Goal: Task Accomplishment & Management: Manage account settings

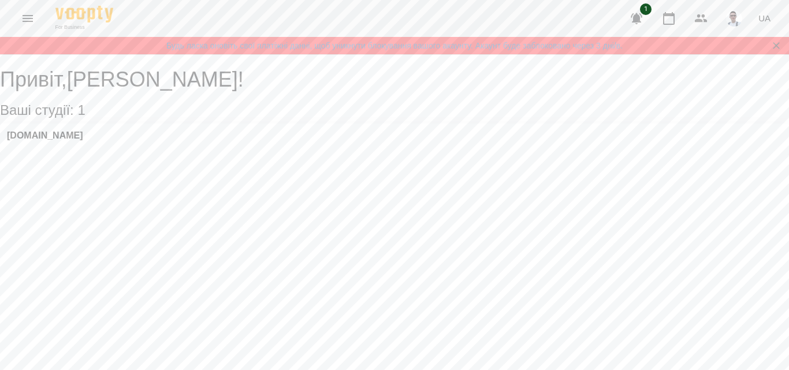
click at [30, 21] on icon "Menu" at bounding box center [28, 18] width 10 height 7
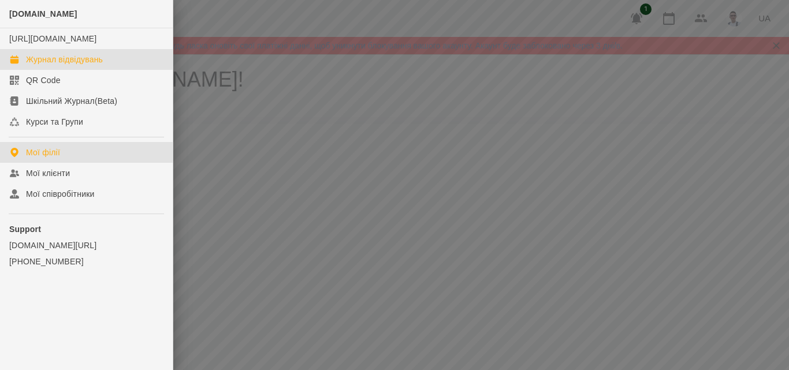
click at [105, 70] on link "Журнал відвідувань" at bounding box center [86, 59] width 173 height 21
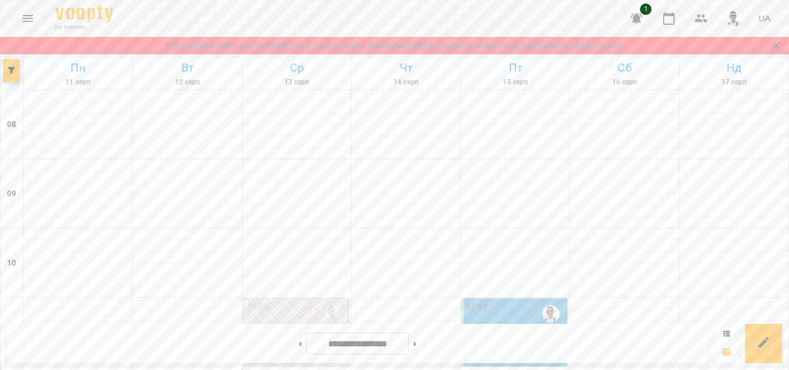
scroll to position [173, 0]
click at [502, 328] on p "1 урок 60 хвилин - [PERSON_NAME]" at bounding box center [515, 341] width 98 height 27
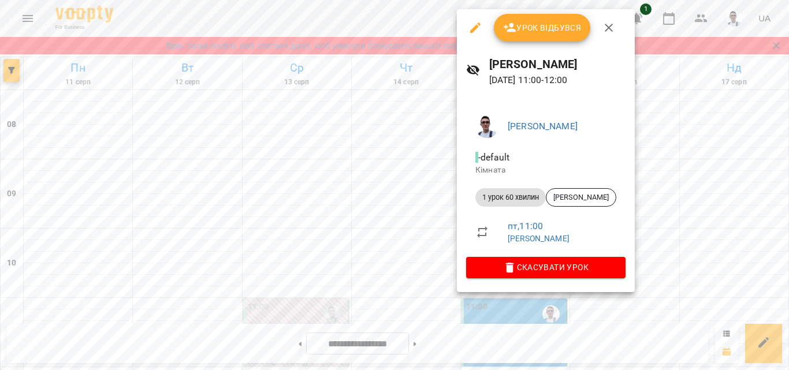
click at [539, 26] on span "Урок відбувся" at bounding box center [542, 28] width 79 height 14
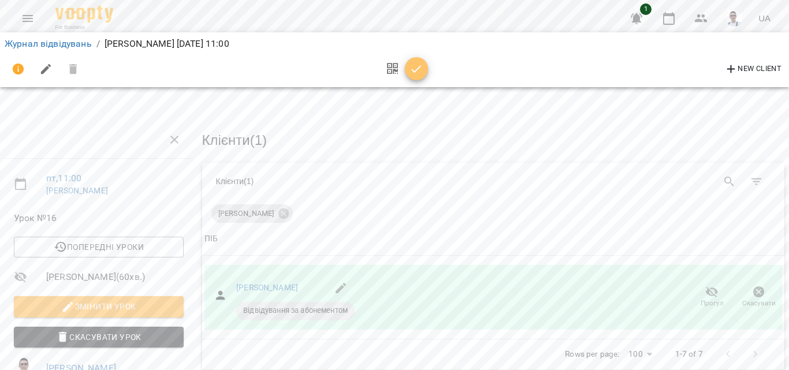
click at [418, 63] on icon "button" at bounding box center [417, 69] width 14 height 14
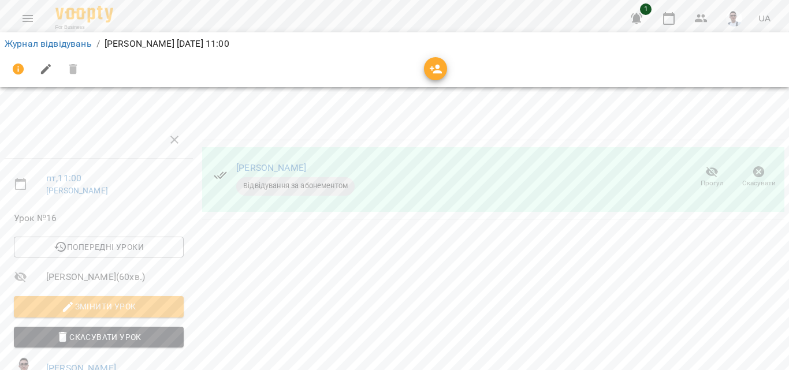
click at [69, 50] on li "Журнал відвідувань" at bounding box center [48, 44] width 87 height 14
click at [71, 47] on link "Журнал відвідувань" at bounding box center [48, 43] width 87 height 11
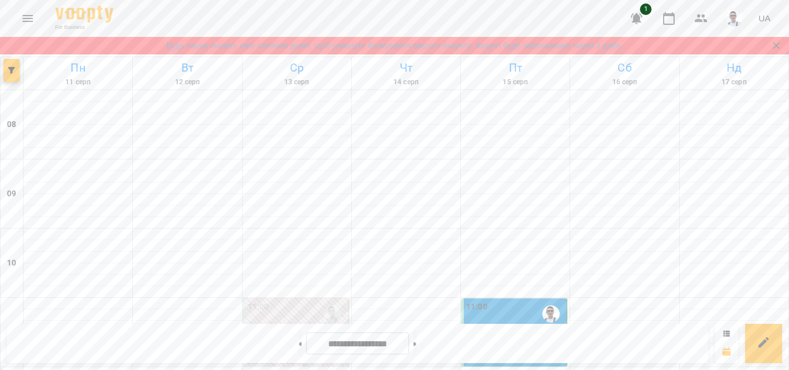
scroll to position [462, 0]
